Goal: Communication & Community: Participate in discussion

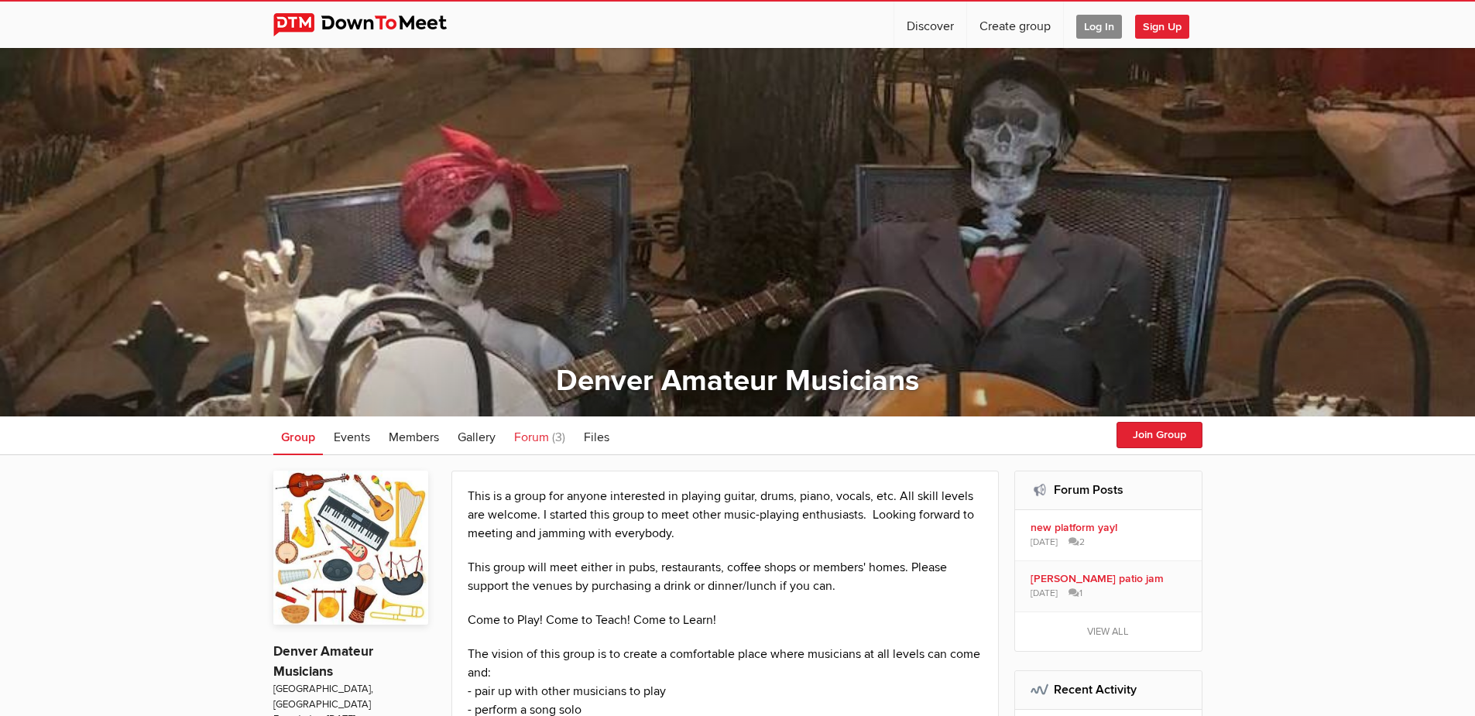
click at [529, 436] on span "Forum" at bounding box center [531, 437] width 35 height 15
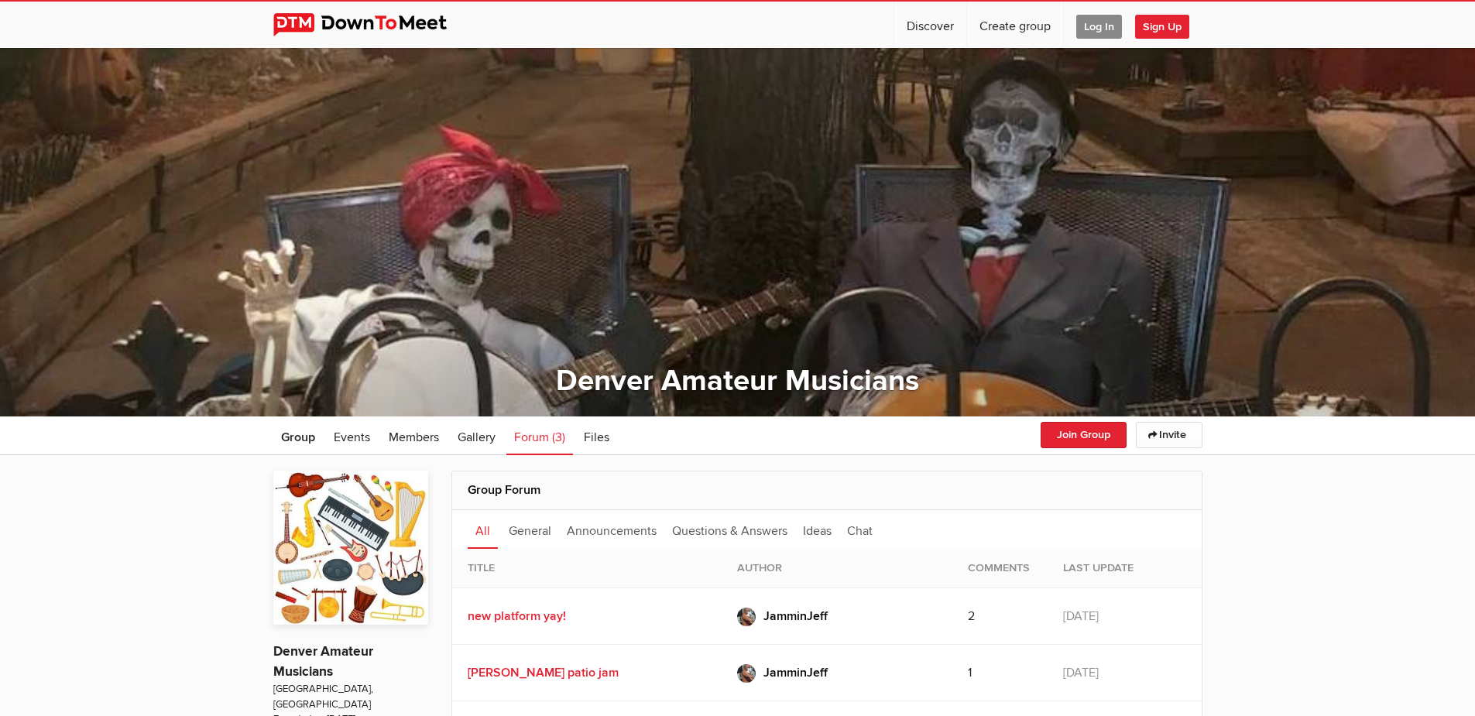
click at [1104, 36] on span "Log In" at bounding box center [1099, 27] width 46 height 24
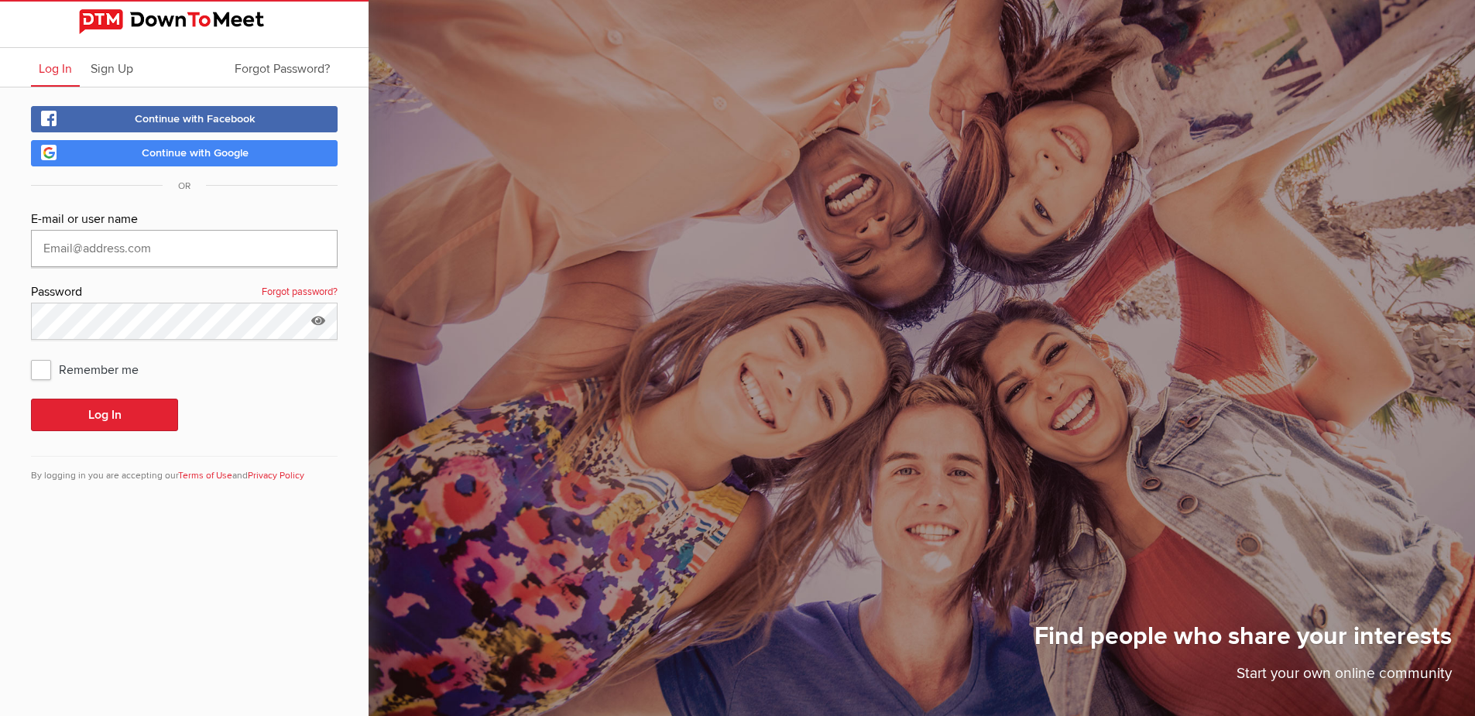
click at [212, 257] on input "text" at bounding box center [184, 248] width 307 height 37
type input "JamminJeff"
click at [51, 368] on span "Remember me" at bounding box center [92, 369] width 123 height 28
click at [31, 355] on input "Remember me" at bounding box center [30, 355] width 1 height 1
checkbox input "true"
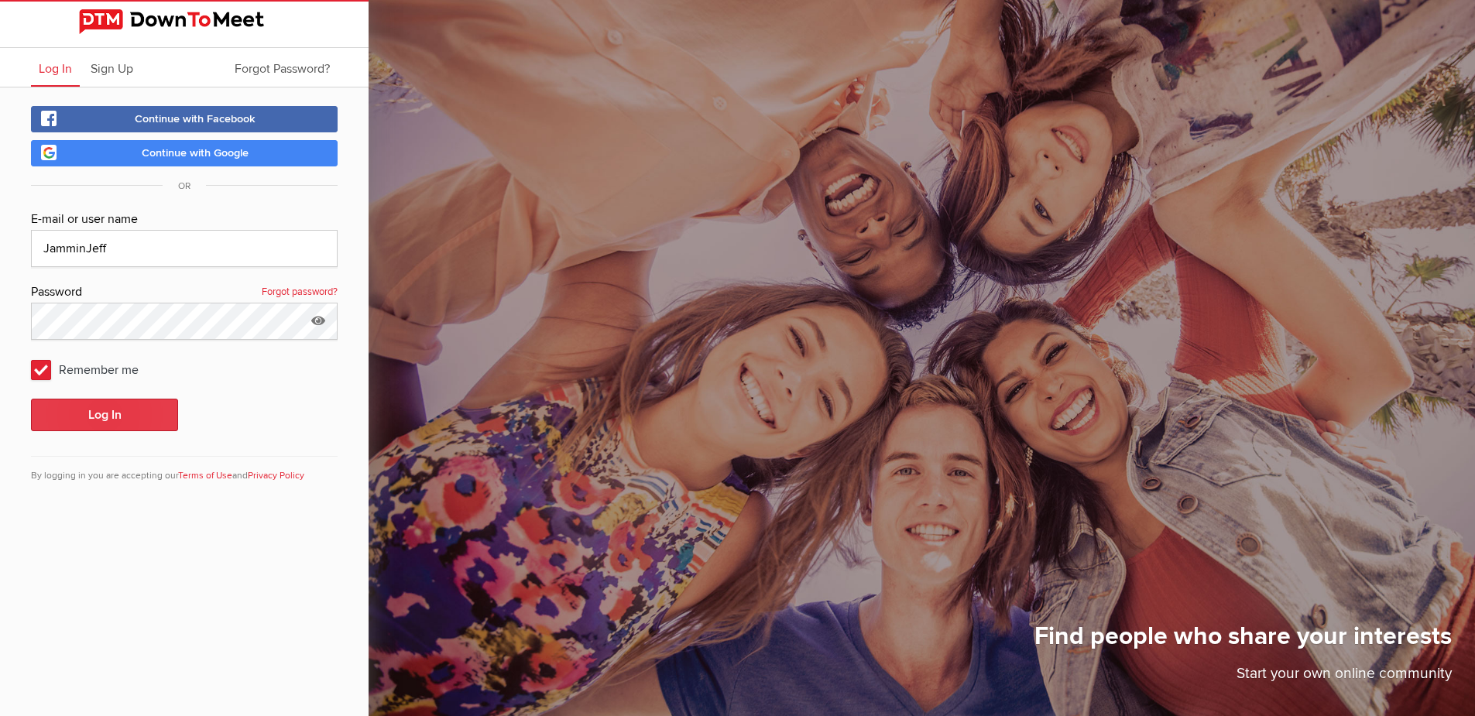
click at [113, 406] on button "Log In" at bounding box center [104, 415] width 147 height 33
